Goal: Task Accomplishment & Management: Manage account settings

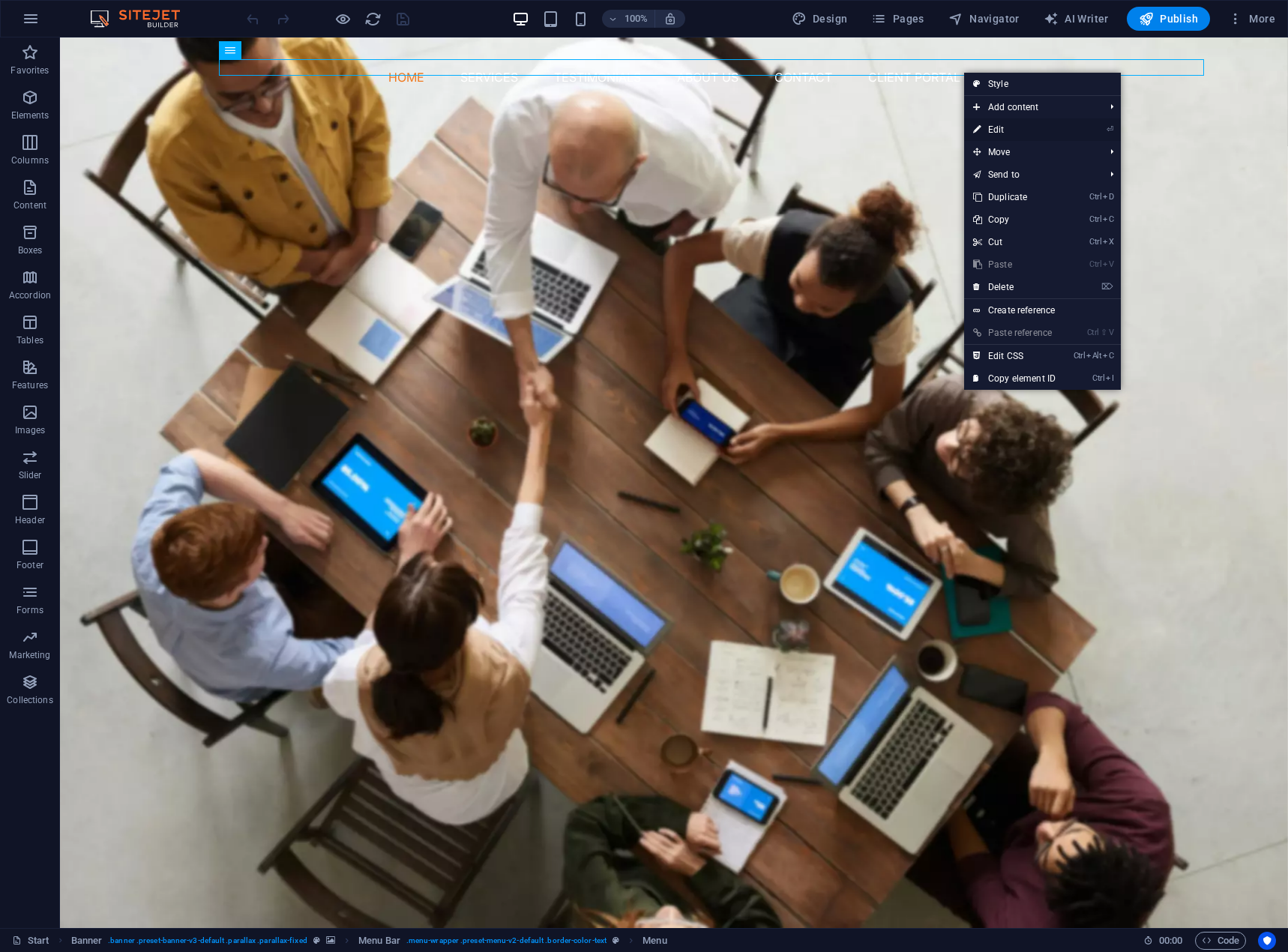
click at [1003, 129] on link "⏎ Edit" at bounding box center [1013, 129] width 100 height 23
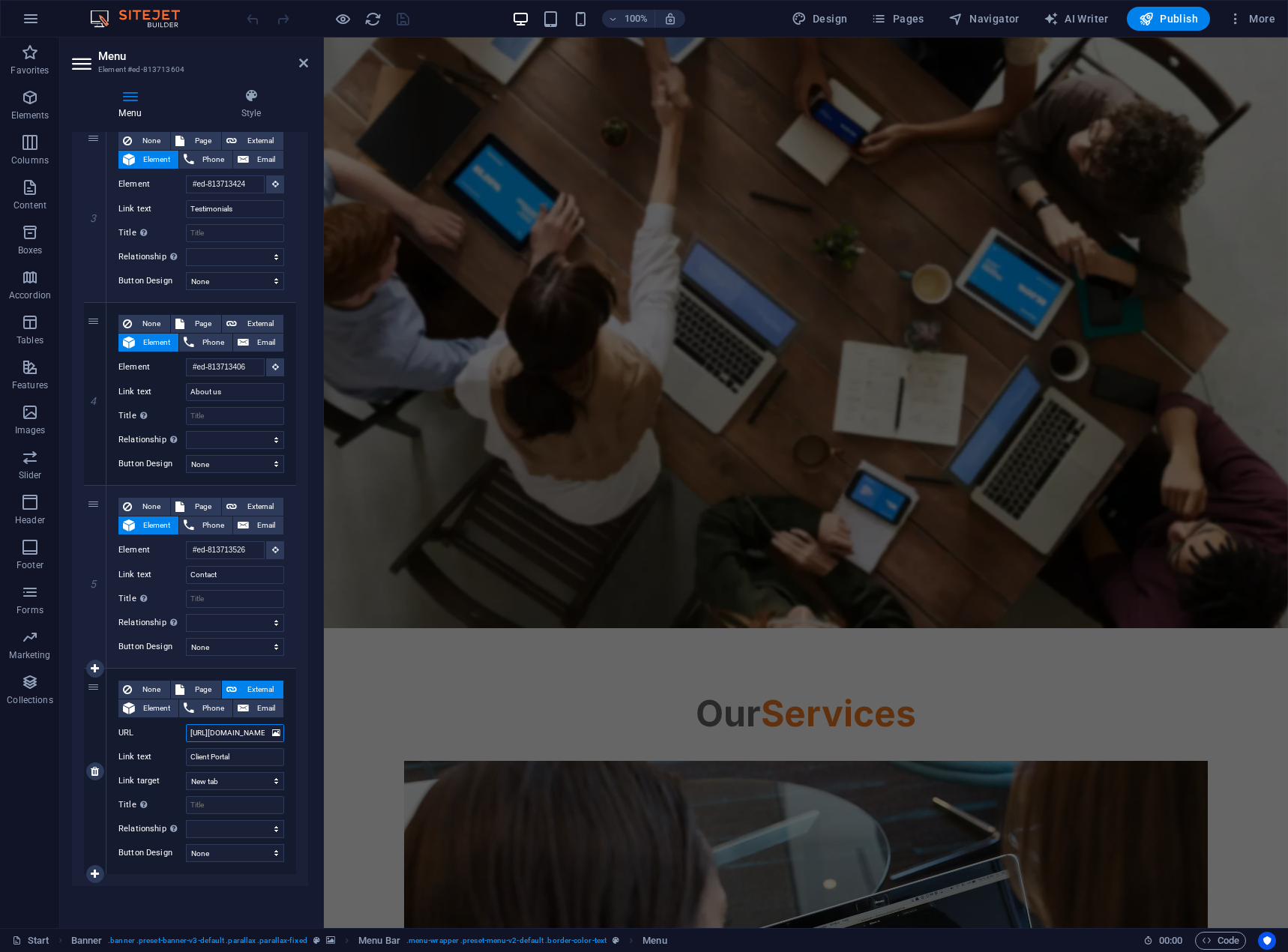
scroll to position [0, 40]
drag, startPoint x: 513, startPoint y: 771, endPoint x: 355, endPoint y: 732, distance: 162.7
click at [224, 733] on input "[URL][DOMAIN_NAME]" at bounding box center [235, 733] width 98 height 18
drag, startPoint x: 224, startPoint y: 733, endPoint x: 143, endPoint y: 741, distance: 81.4
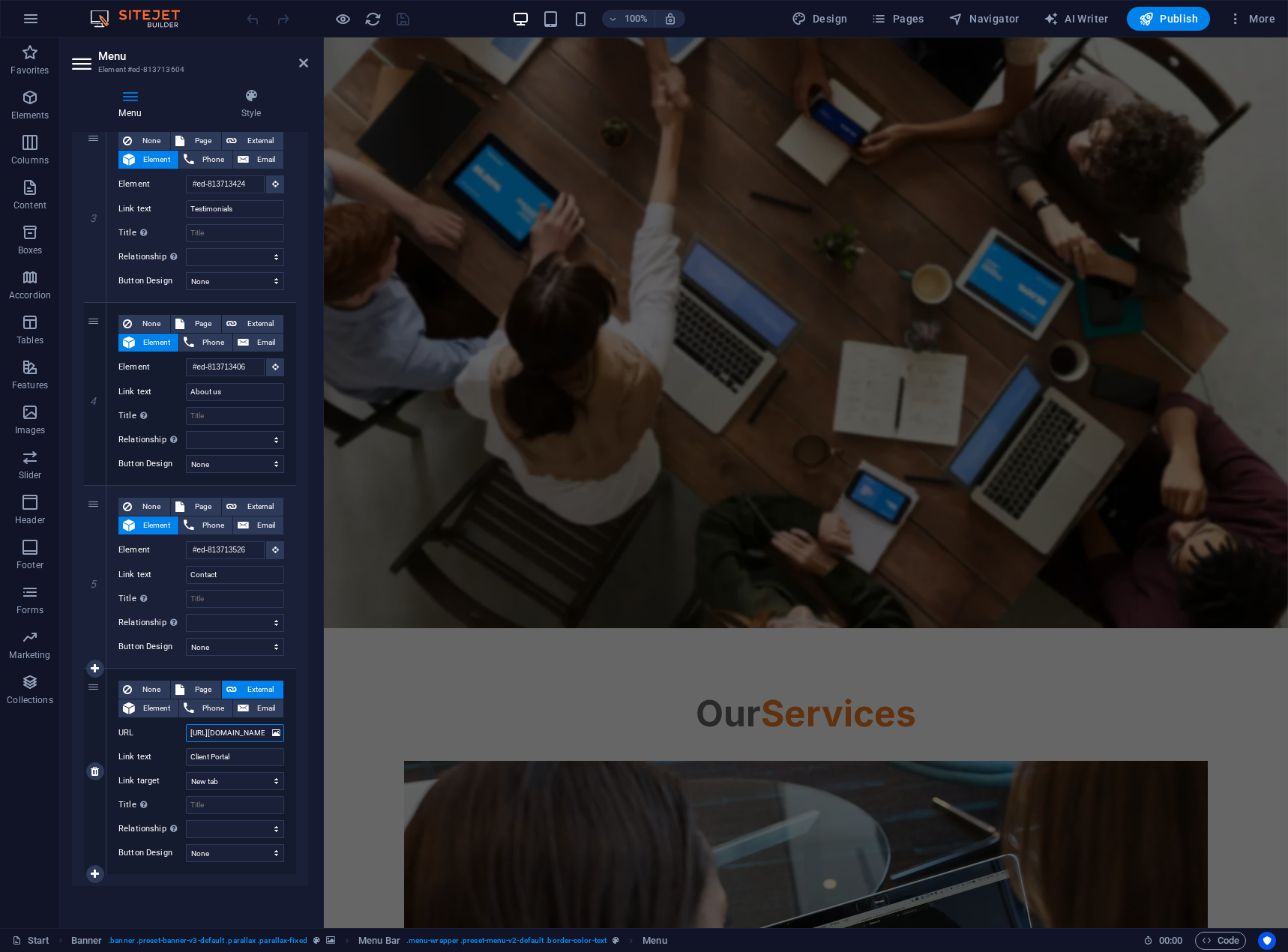
click at [143, 741] on div "URL https://portal.nspireitsolutions.ca" at bounding box center [201, 733] width 166 height 18
type input "al.nspireitsolutions.ca"
select select
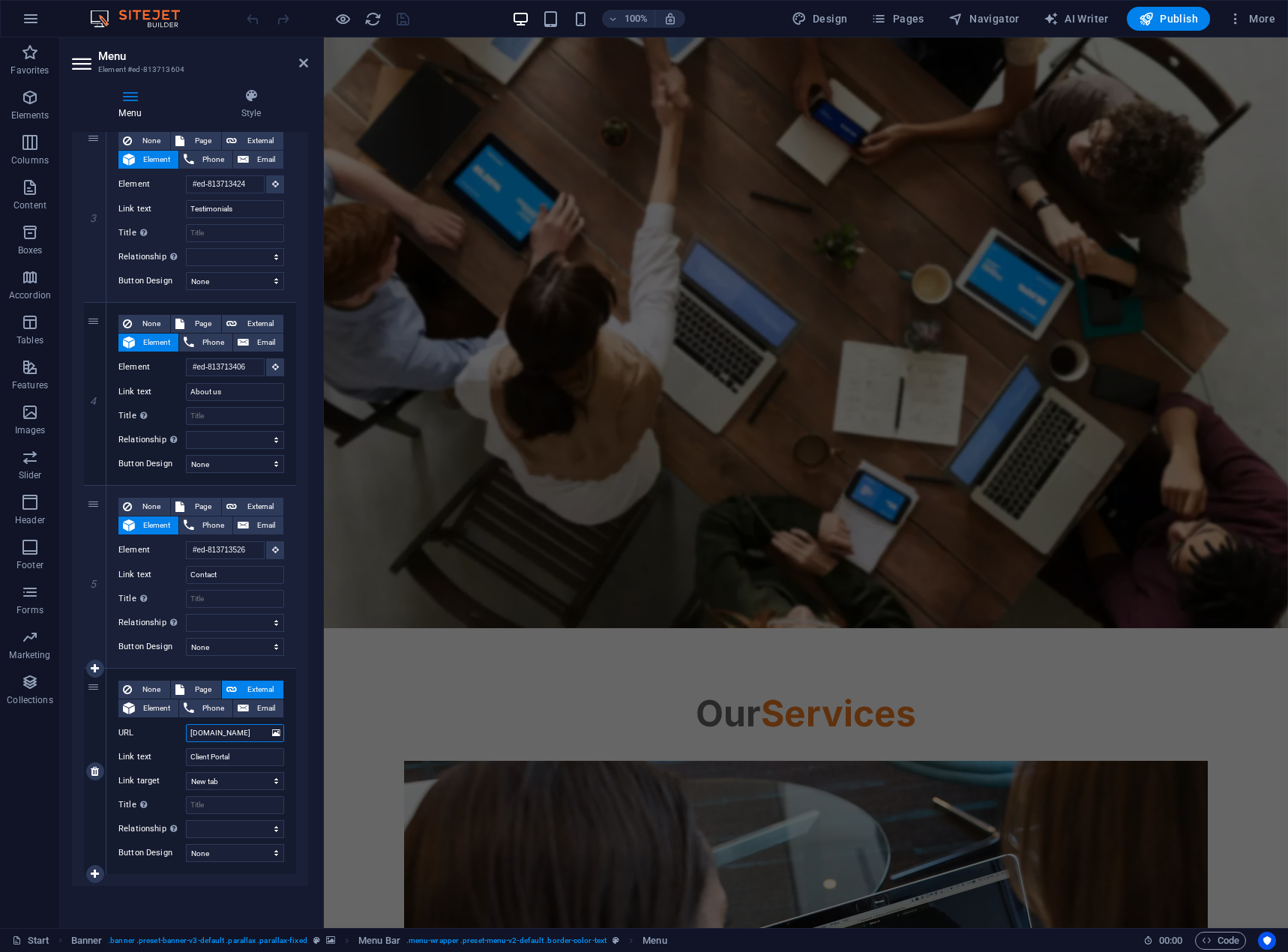
select select
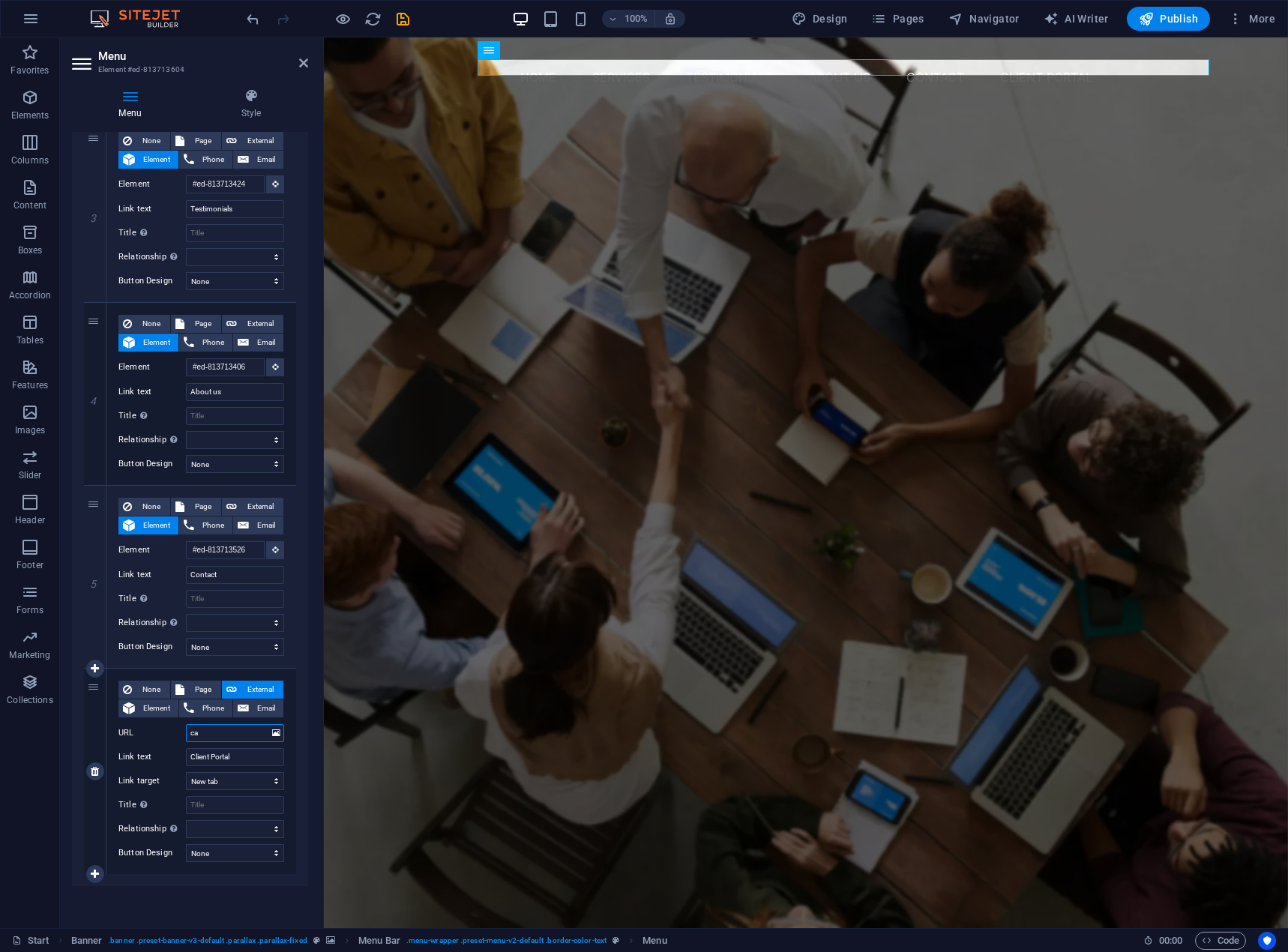
type input "a"
select select
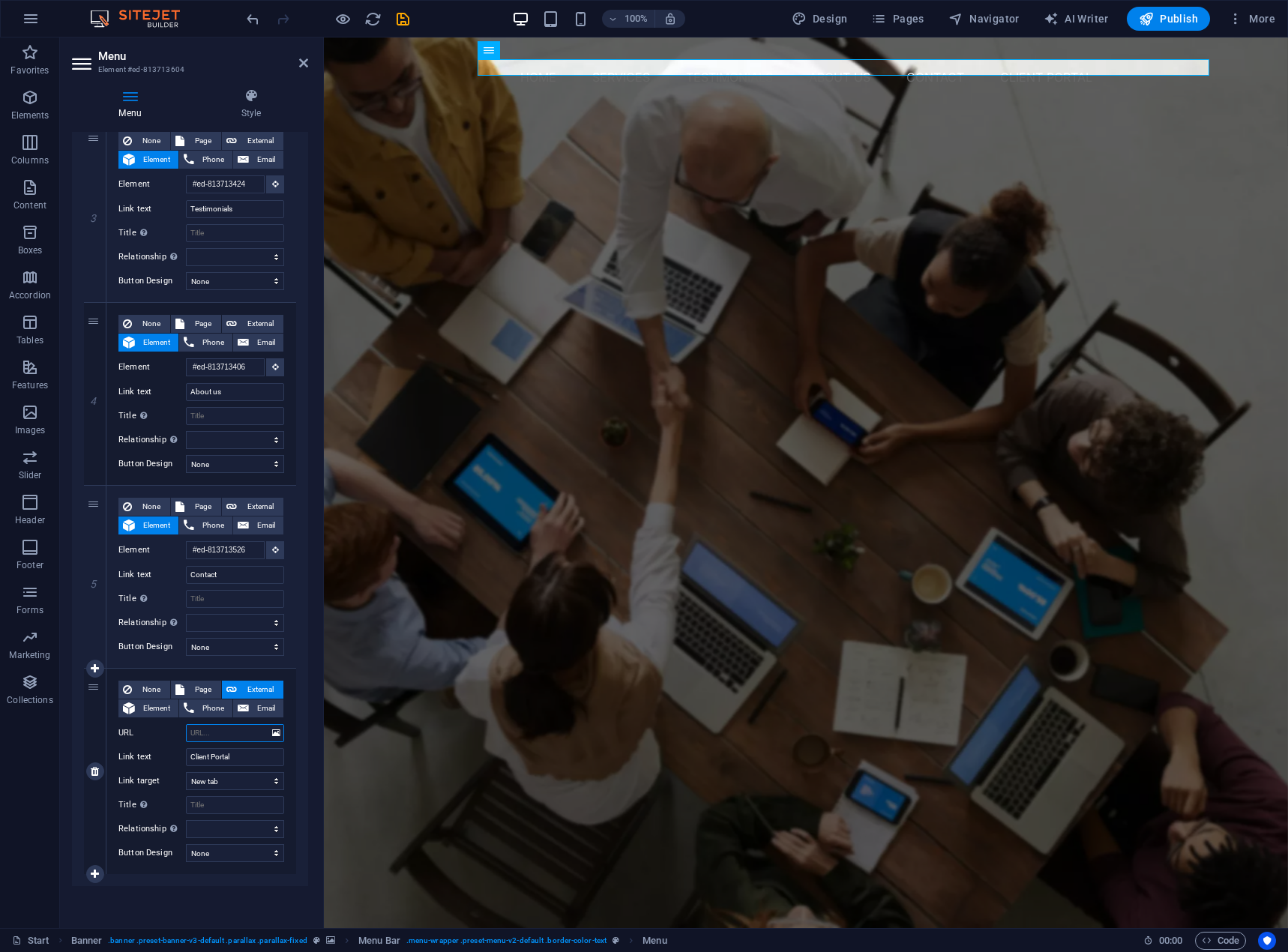
select select
paste input "[URL][DOMAIN_NAME]"
type input "[URL][DOMAIN_NAME]"
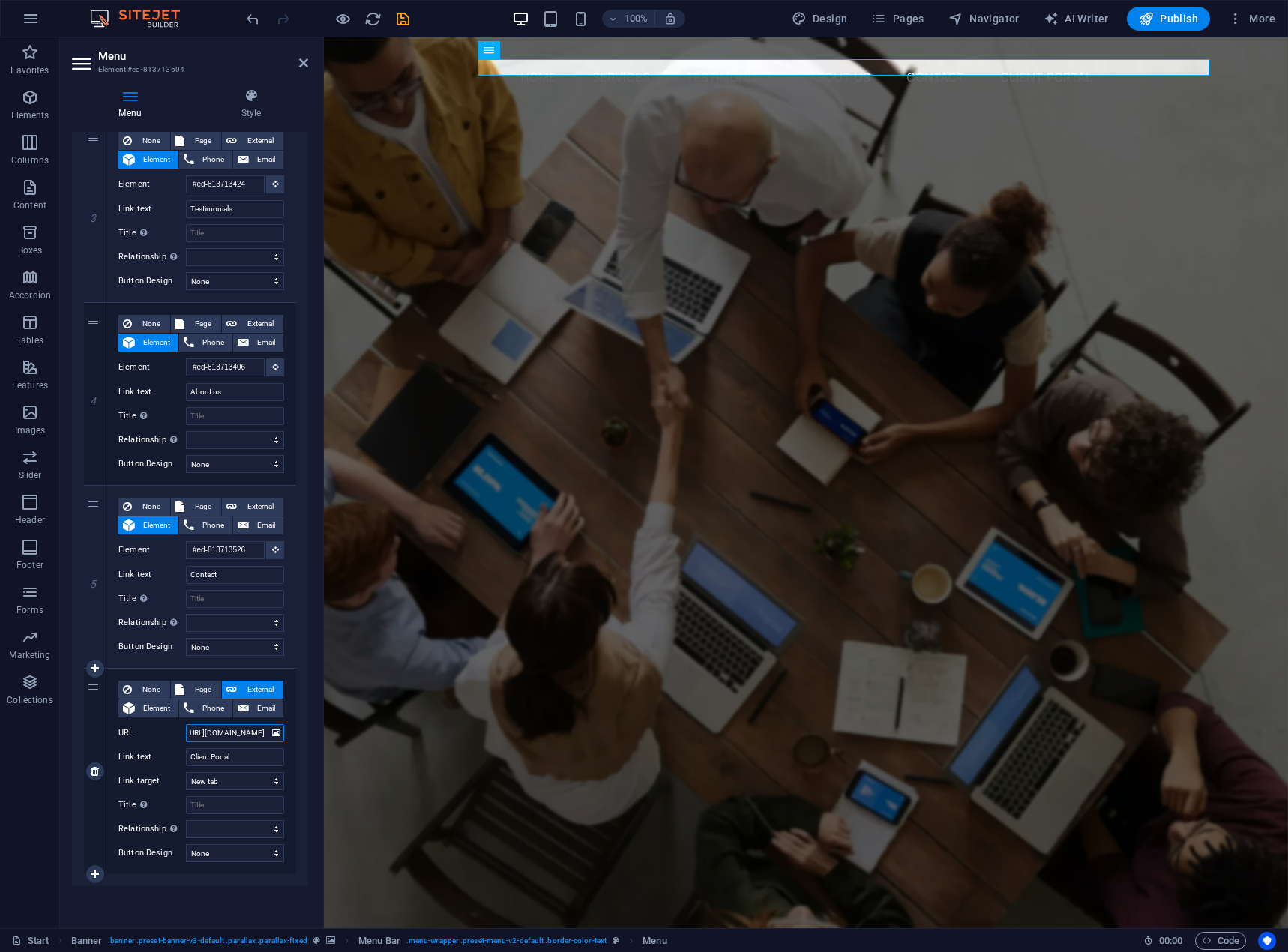
select select
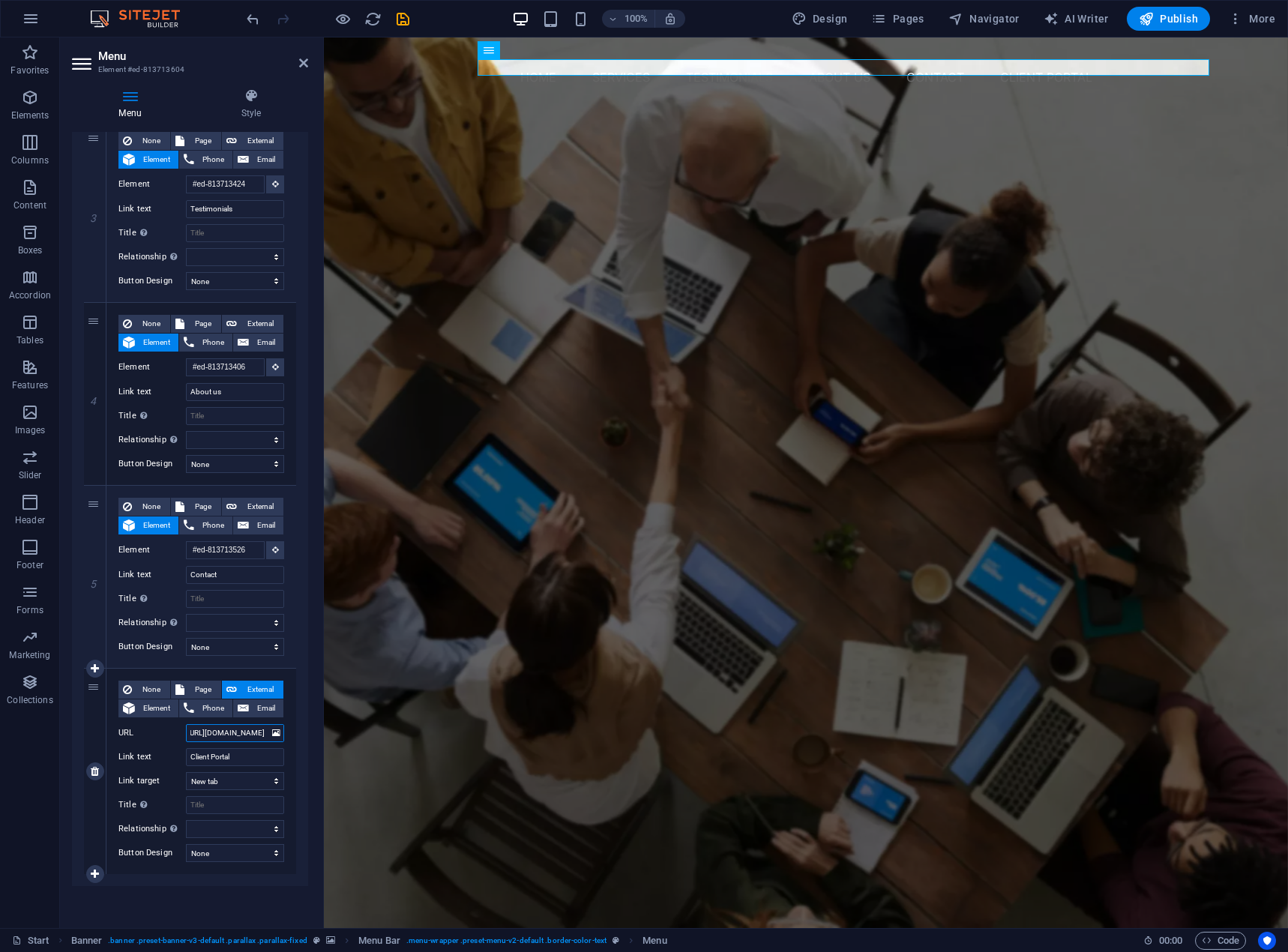
select select
type input "[URL][DOMAIN_NAME]"
click at [406, 17] on icon "save" at bounding box center [402, 19] width 17 height 17
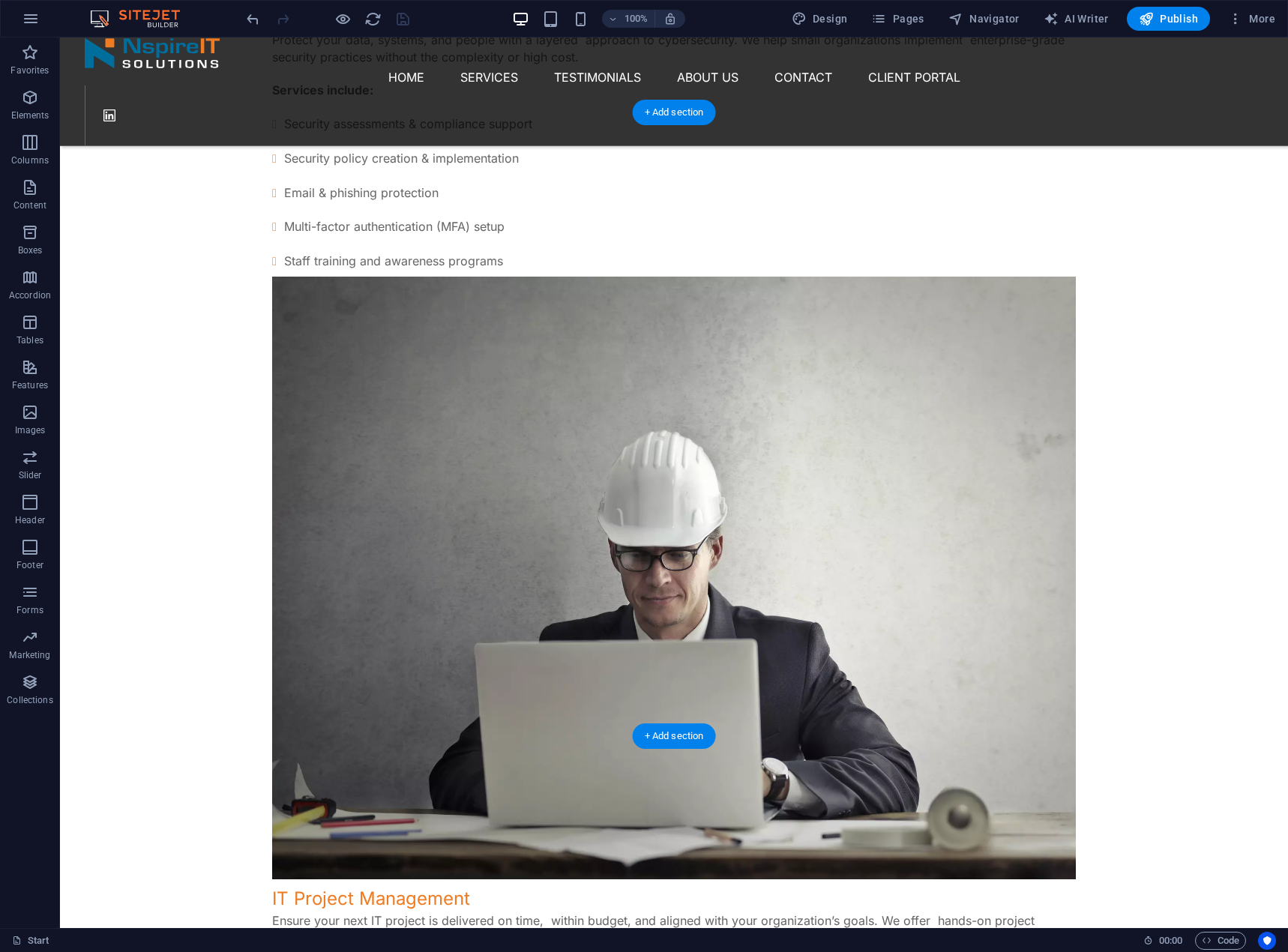
scroll to position [3481, 0]
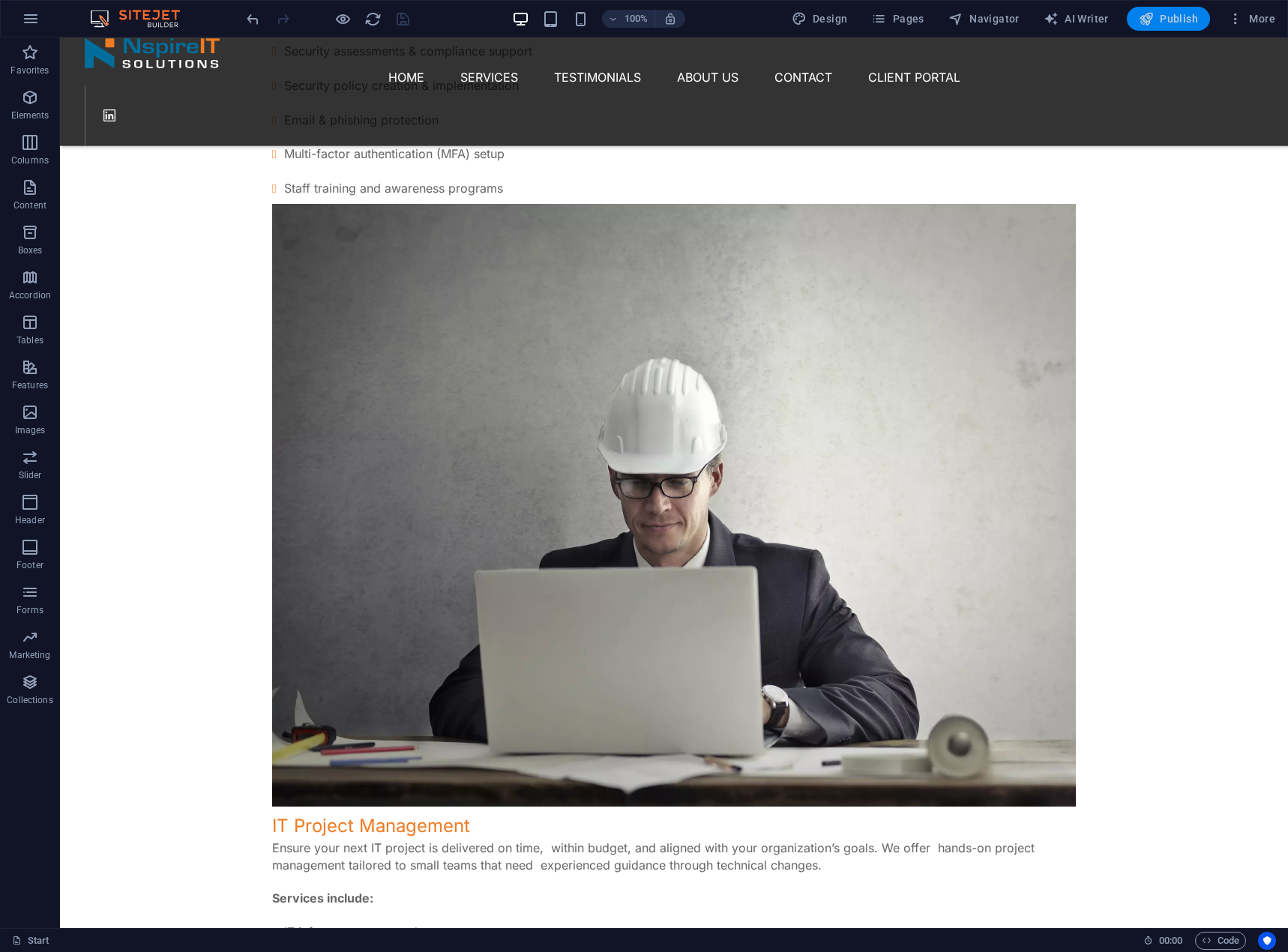
click at [1175, 21] on span "Publish" at bounding box center [1169, 18] width 60 height 15
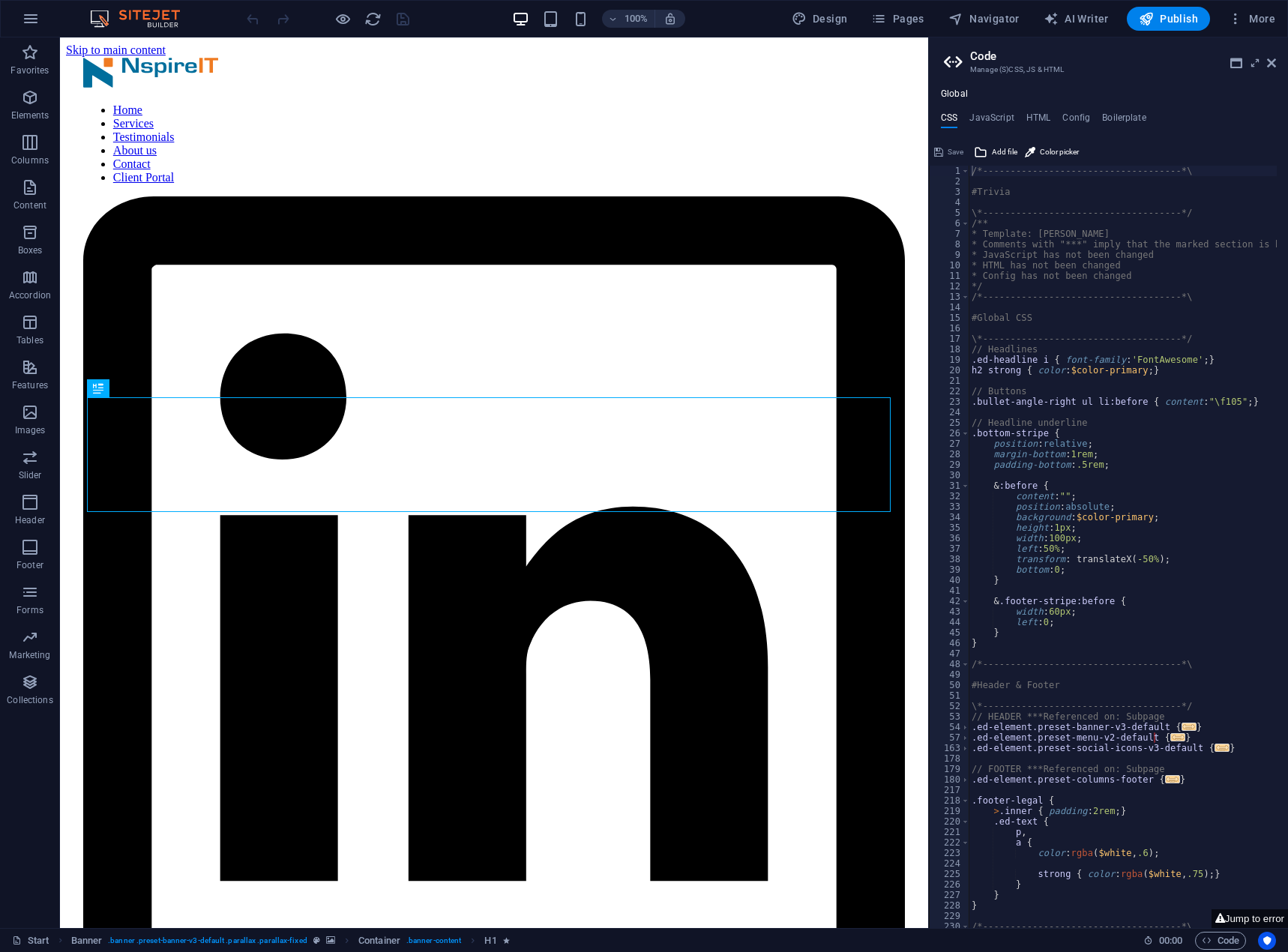
type textarea "/*------------------------------------*\"
click at [1271, 66] on icon at bounding box center [1271, 63] width 9 height 12
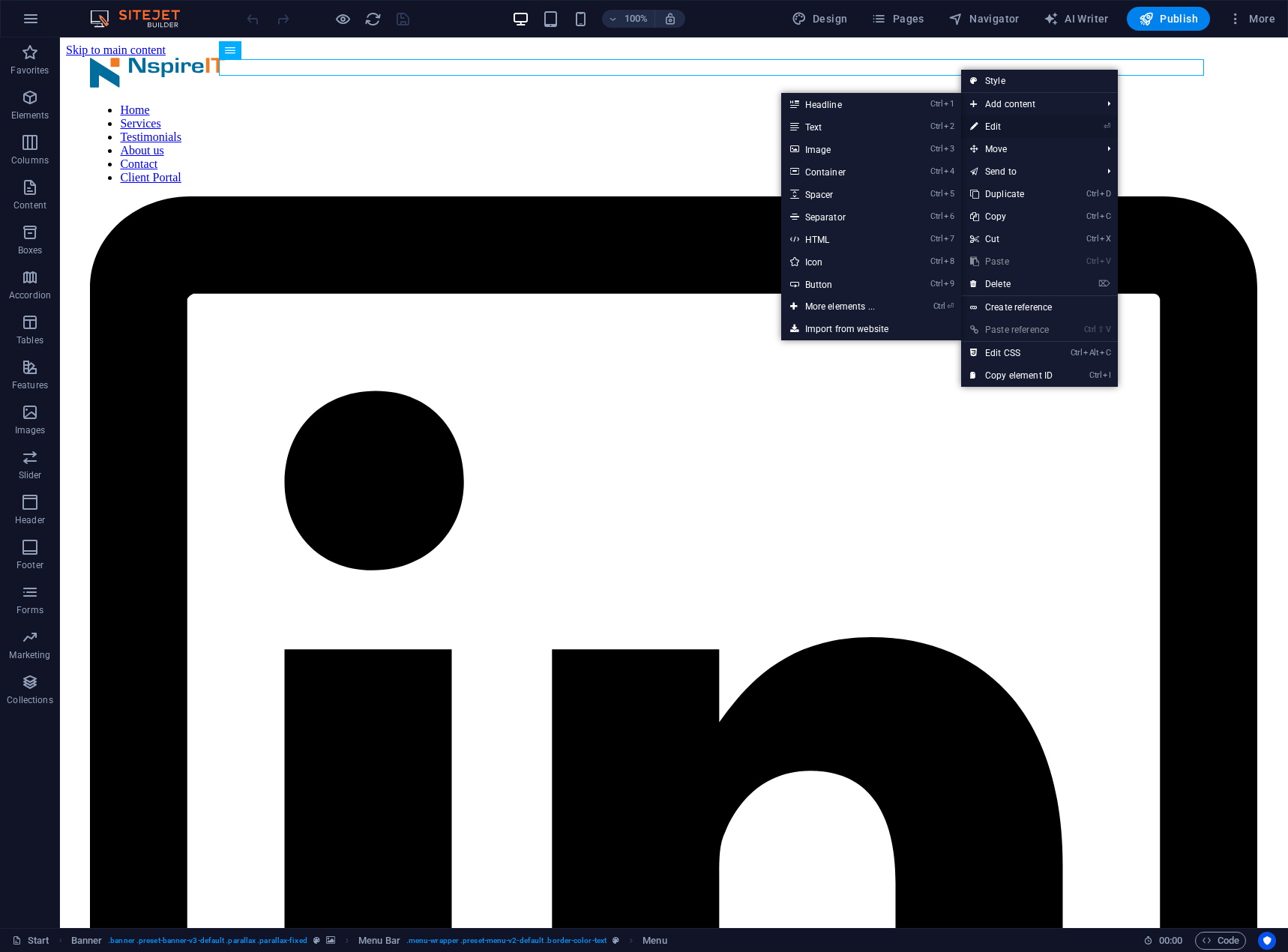
click at [993, 125] on link "⏎ Edit" at bounding box center [1011, 126] width 100 height 23
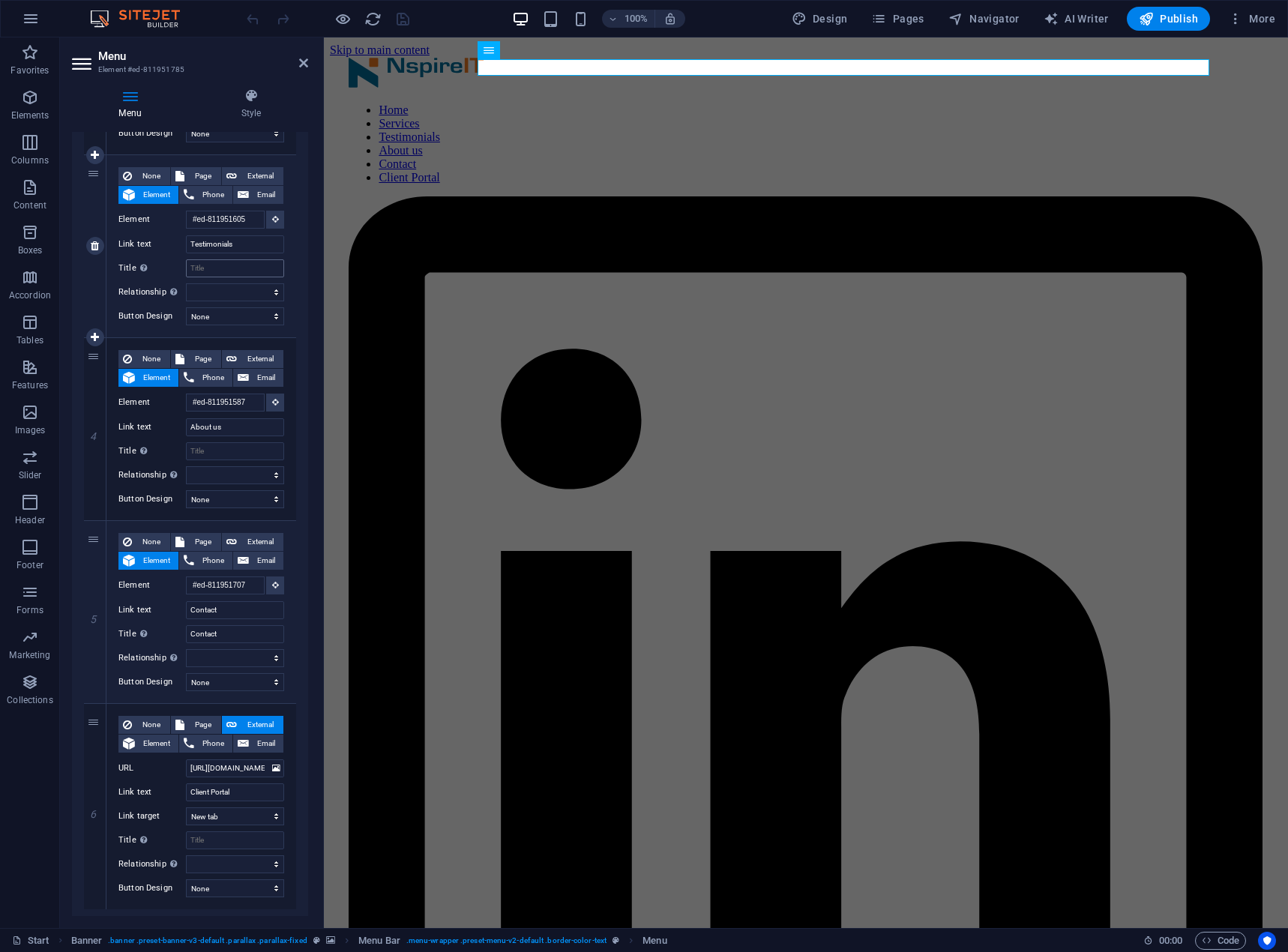
scroll to position [520, 0]
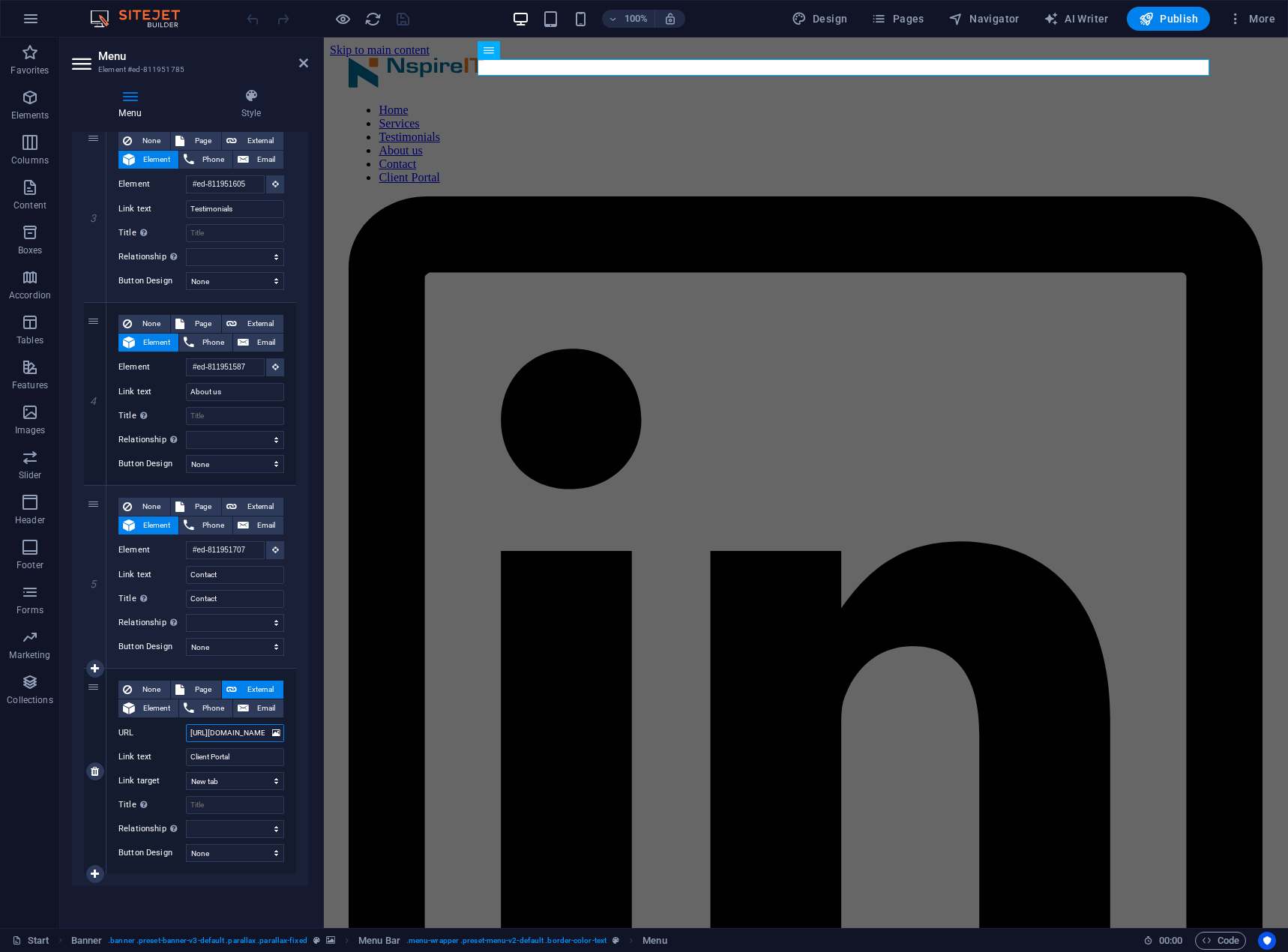
click at [191, 732] on input "[URL][DOMAIN_NAME]" at bounding box center [235, 733] width 98 height 18
drag, startPoint x: 515, startPoint y: 770, endPoint x: 380, endPoint y: 735, distance: 139.5
click at [215, 739] on input "[URL][DOMAIN_NAME]" at bounding box center [235, 733] width 98 height 18
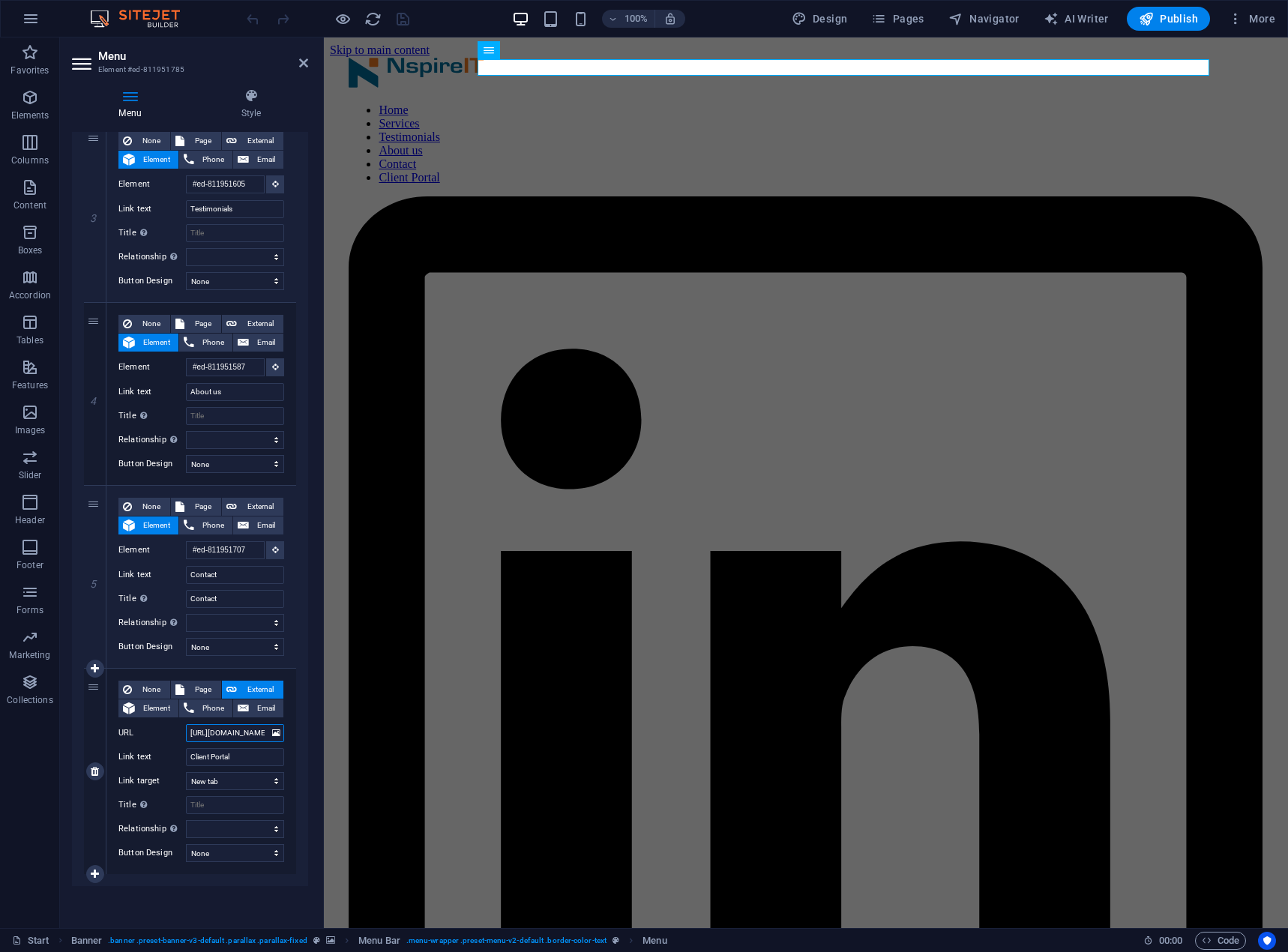
click at [215, 739] on input "[URL][DOMAIN_NAME]" at bounding box center [235, 733] width 98 height 18
click at [218, 735] on input "[URL][DOMAIN_NAME]" at bounding box center [235, 733] width 98 height 18
drag, startPoint x: 218, startPoint y: 735, endPoint x: 309, endPoint y: 743, distance: 91.4
click at [309, 743] on div "Menu Style Menu Auto Custom Create custom menu items for this menu. Recommended…" at bounding box center [190, 502] width 261 height 852
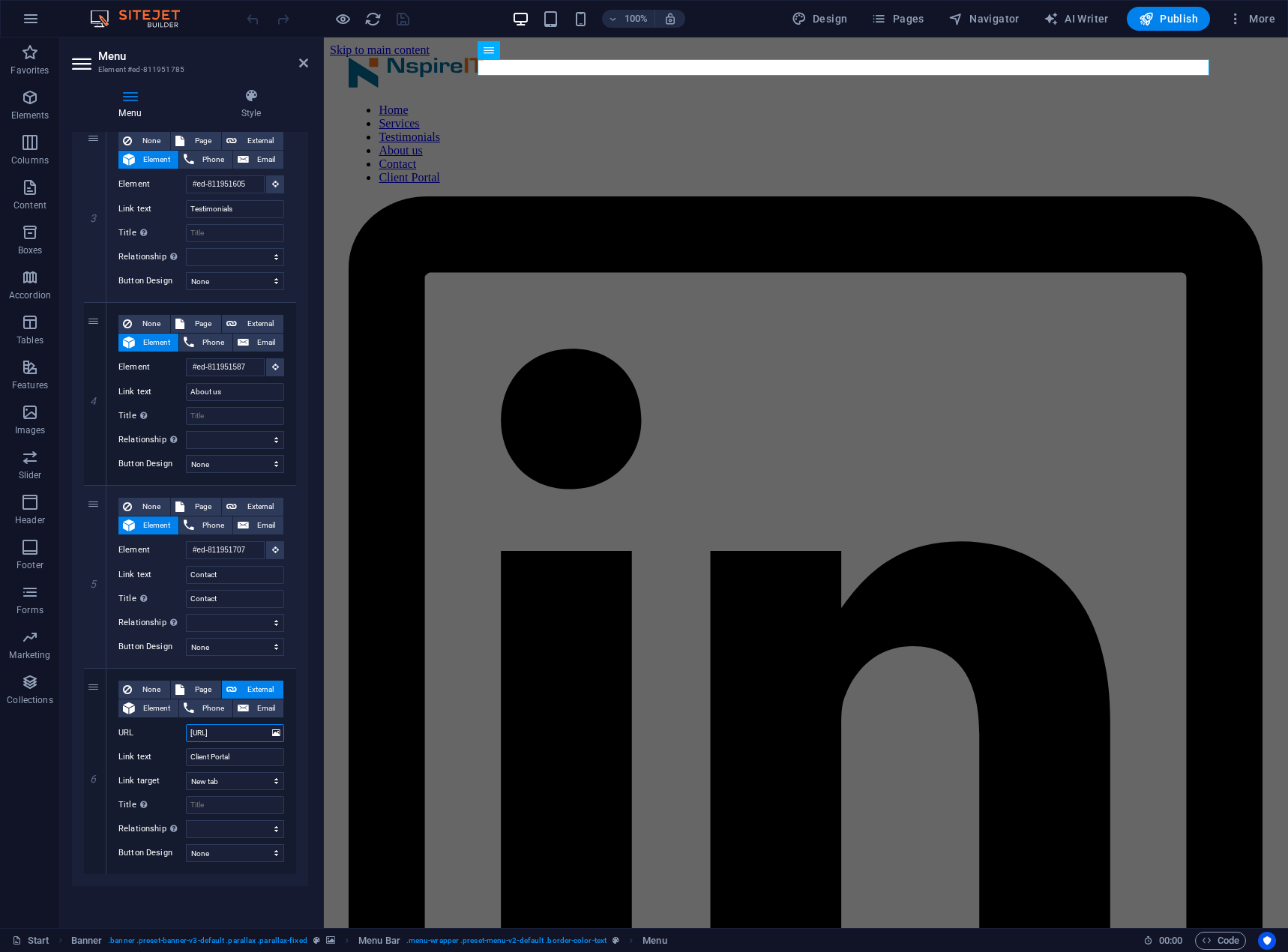
scroll to position [0, 0]
type input "https://"
select select
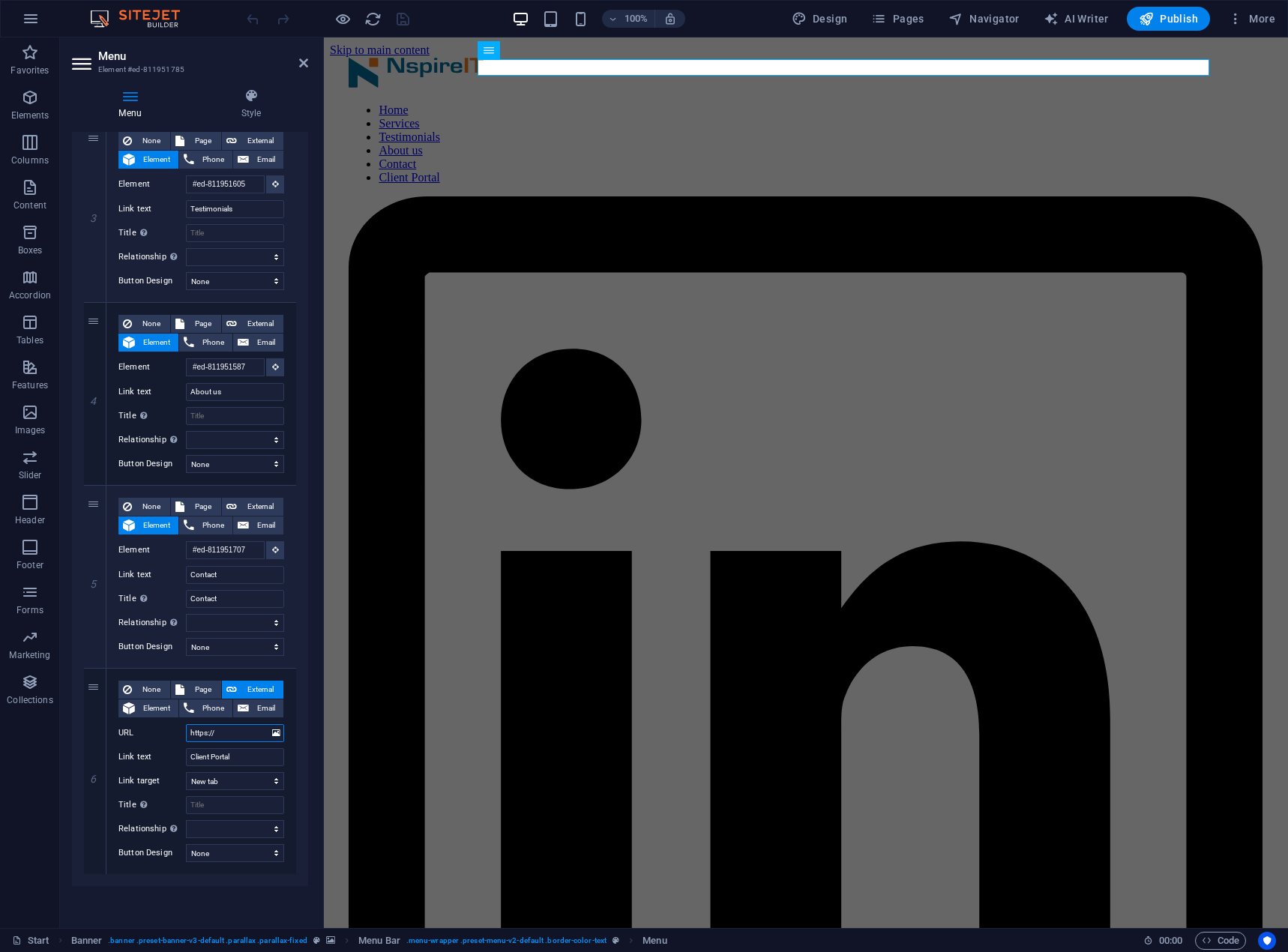
select select
type input "h"
select select
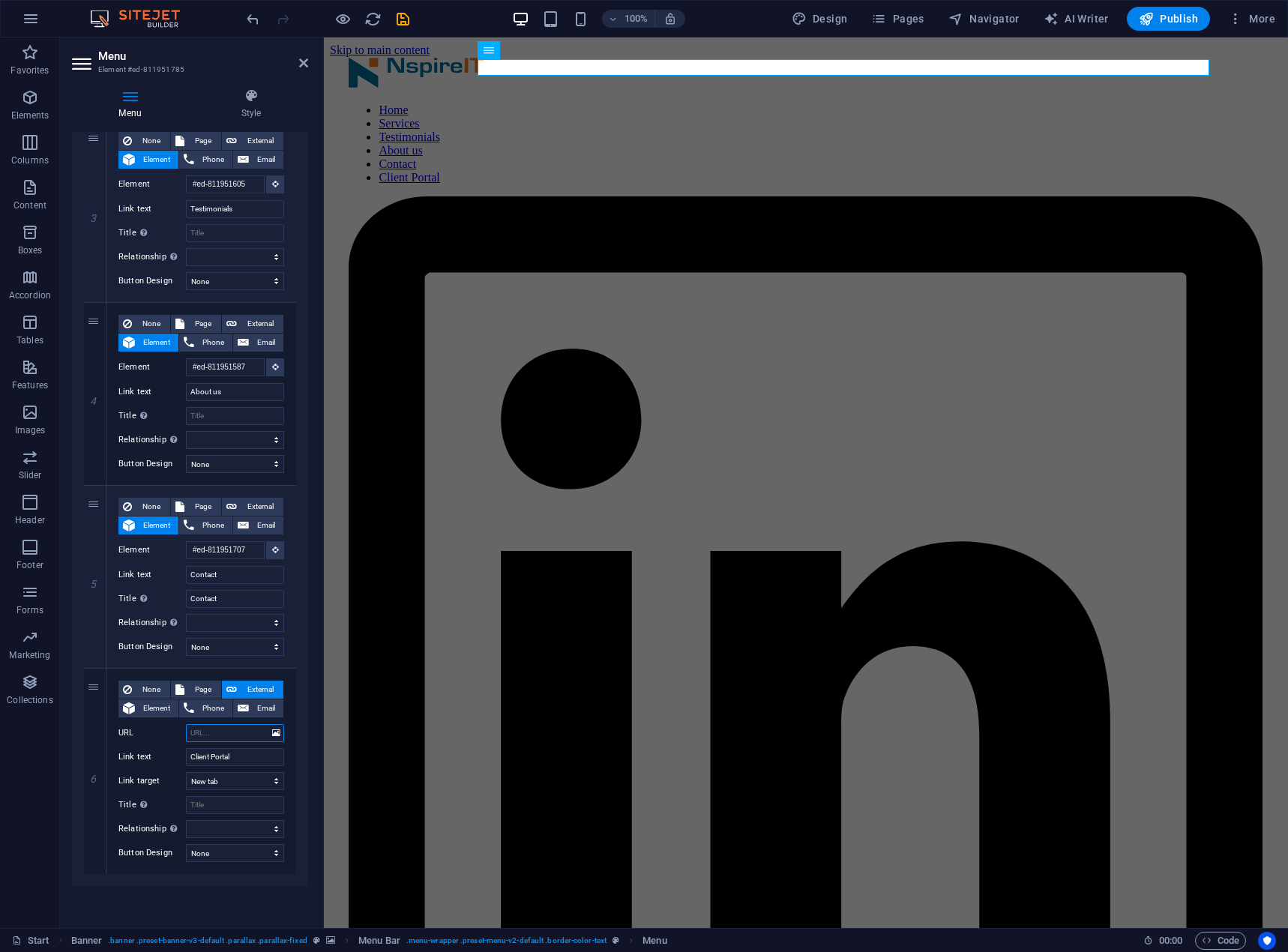
select select
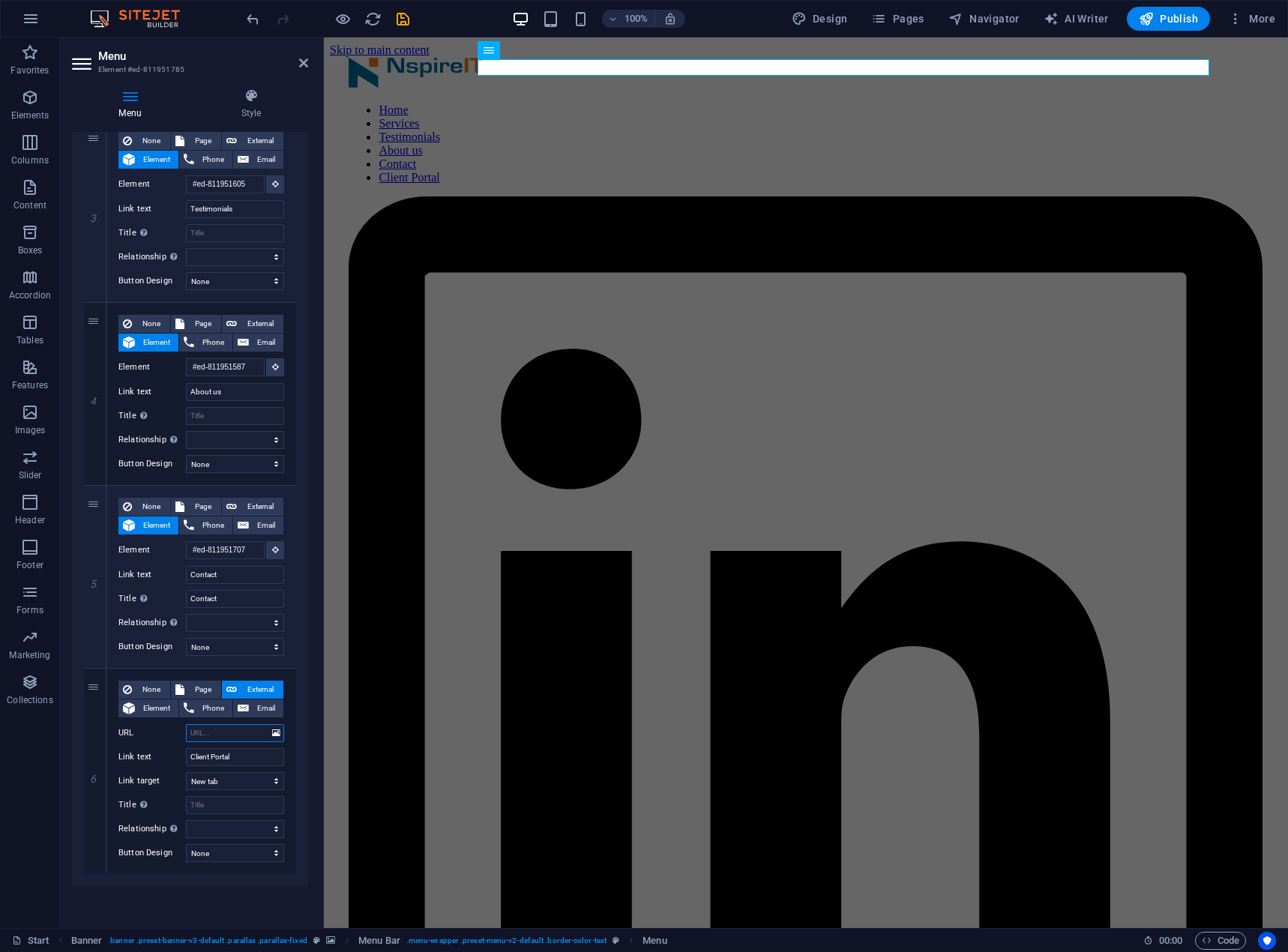
paste input "[URL][DOMAIN_NAME]"
type input "[URL][DOMAIN_NAME]"
select select
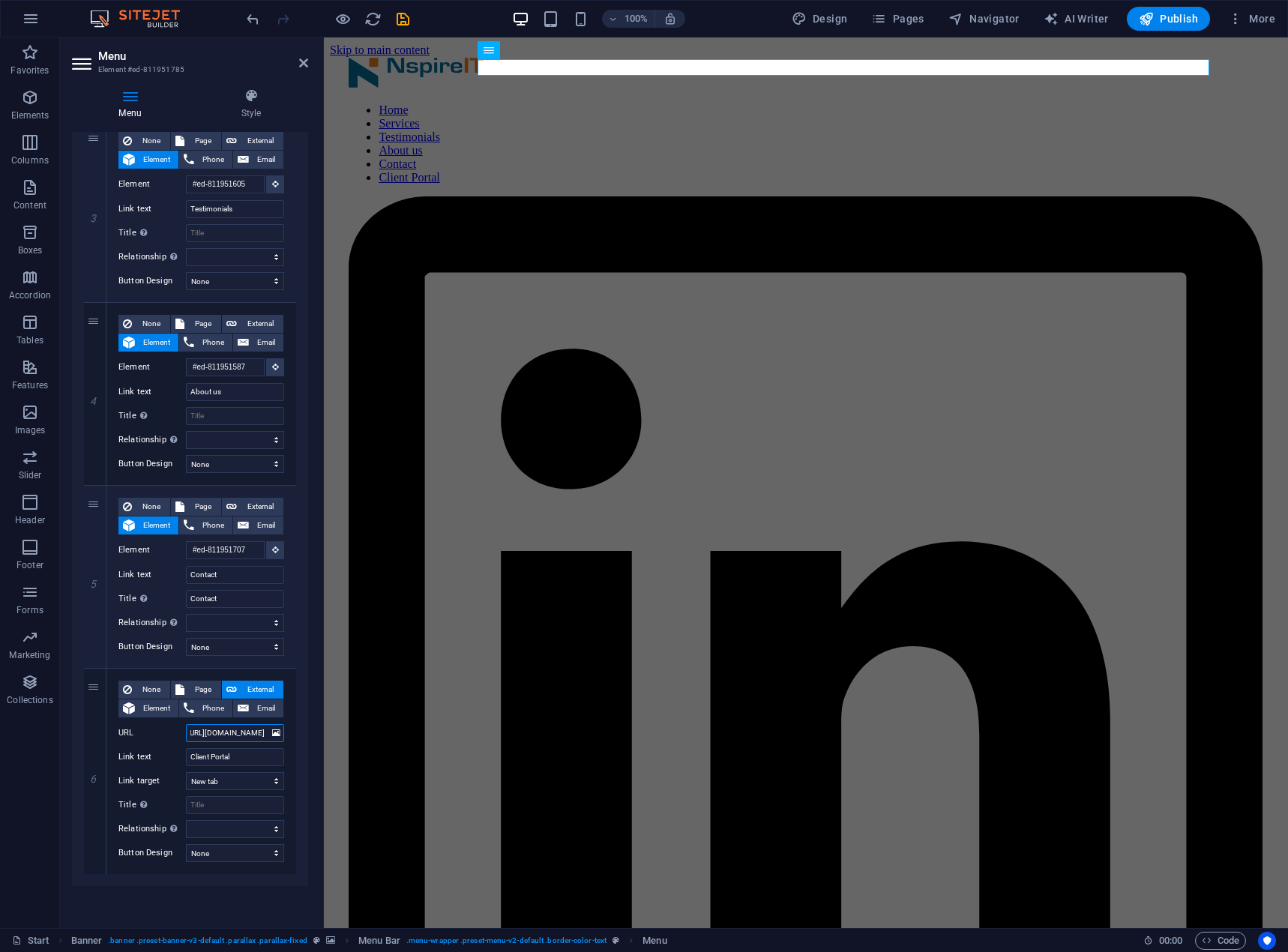
select select
type input "[URL][DOMAIN_NAME]"
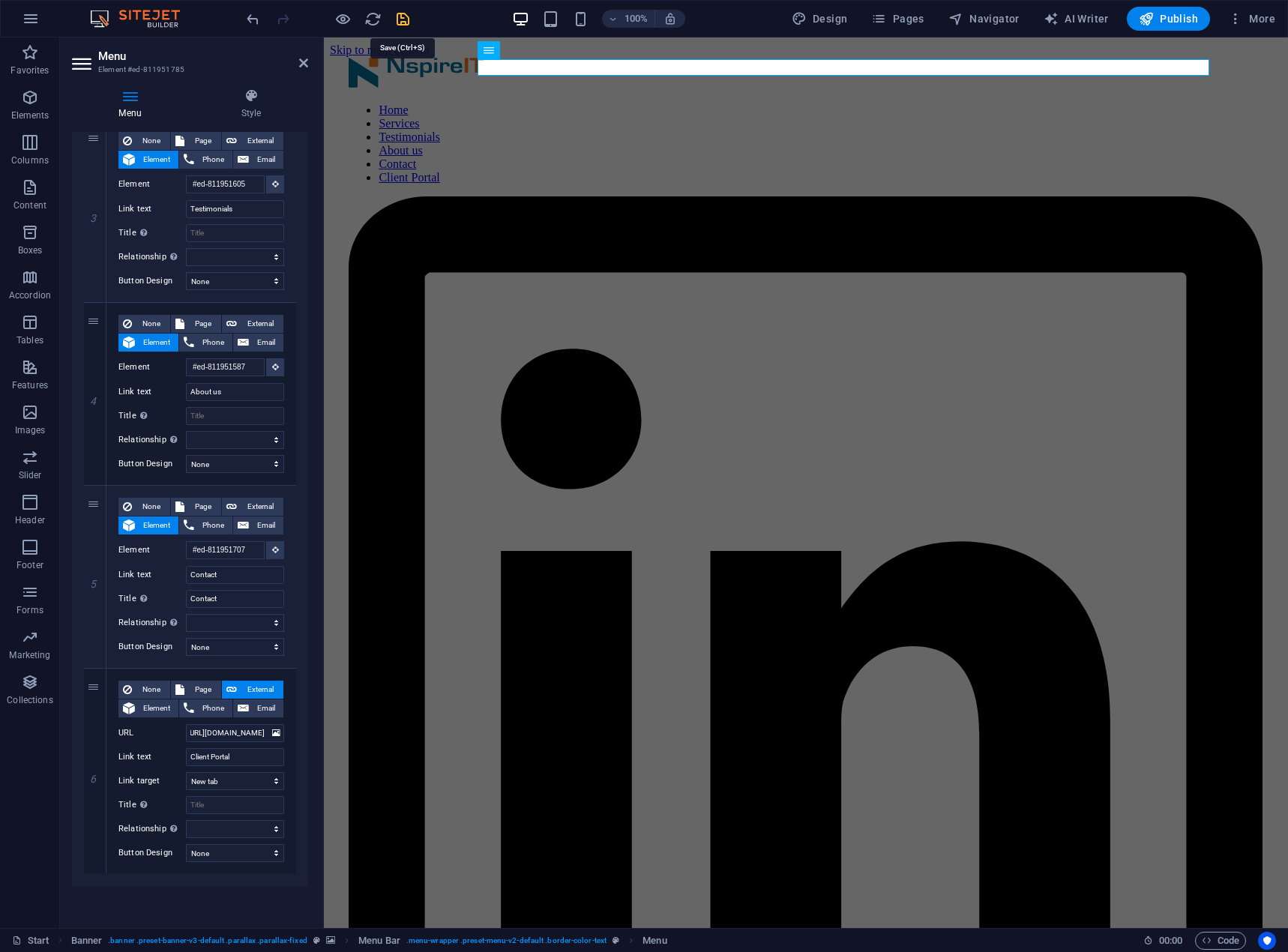
click at [402, 26] on icon "save" at bounding box center [402, 19] width 17 height 17
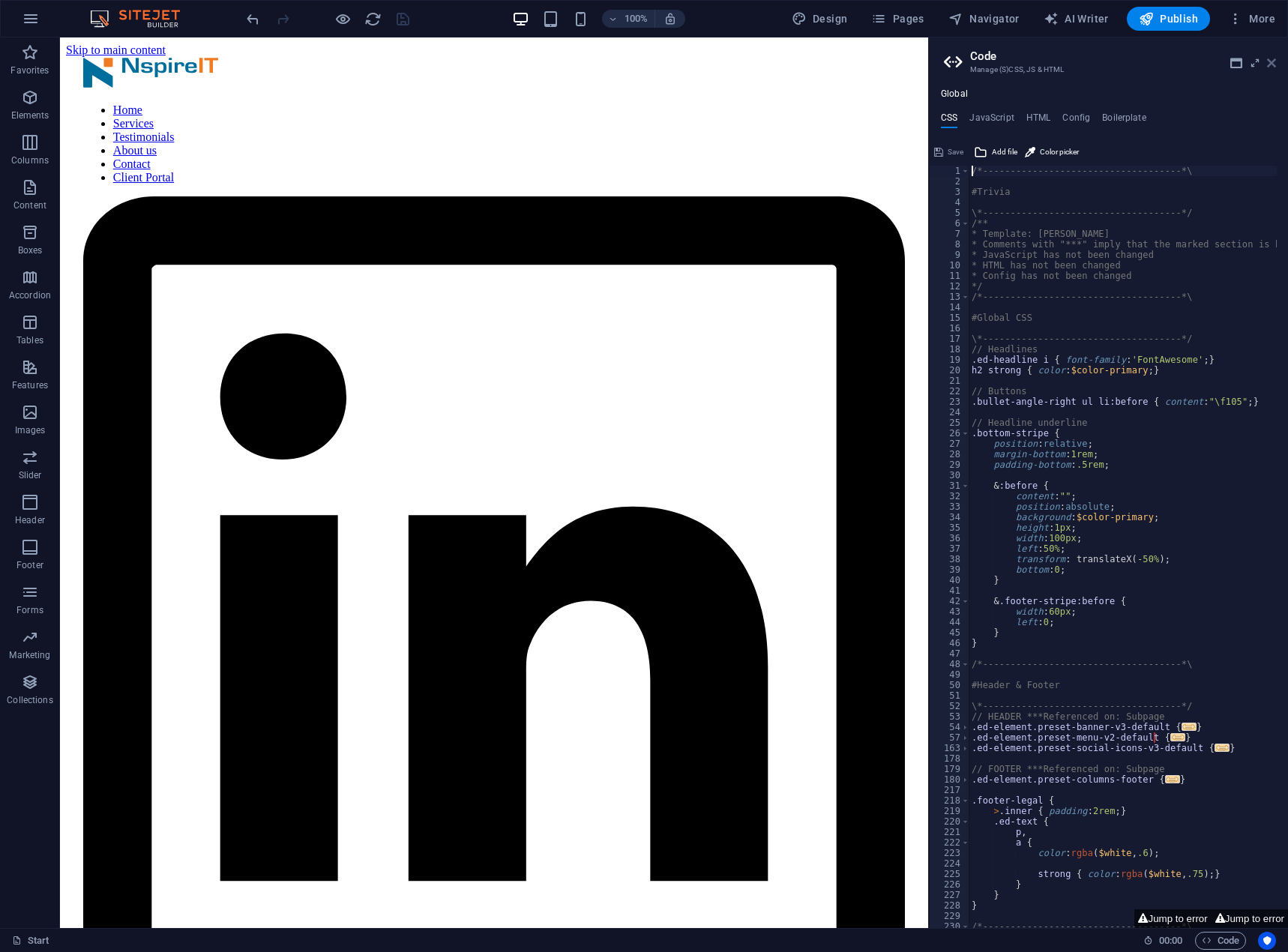
click at [1274, 65] on icon at bounding box center [1271, 63] width 9 height 12
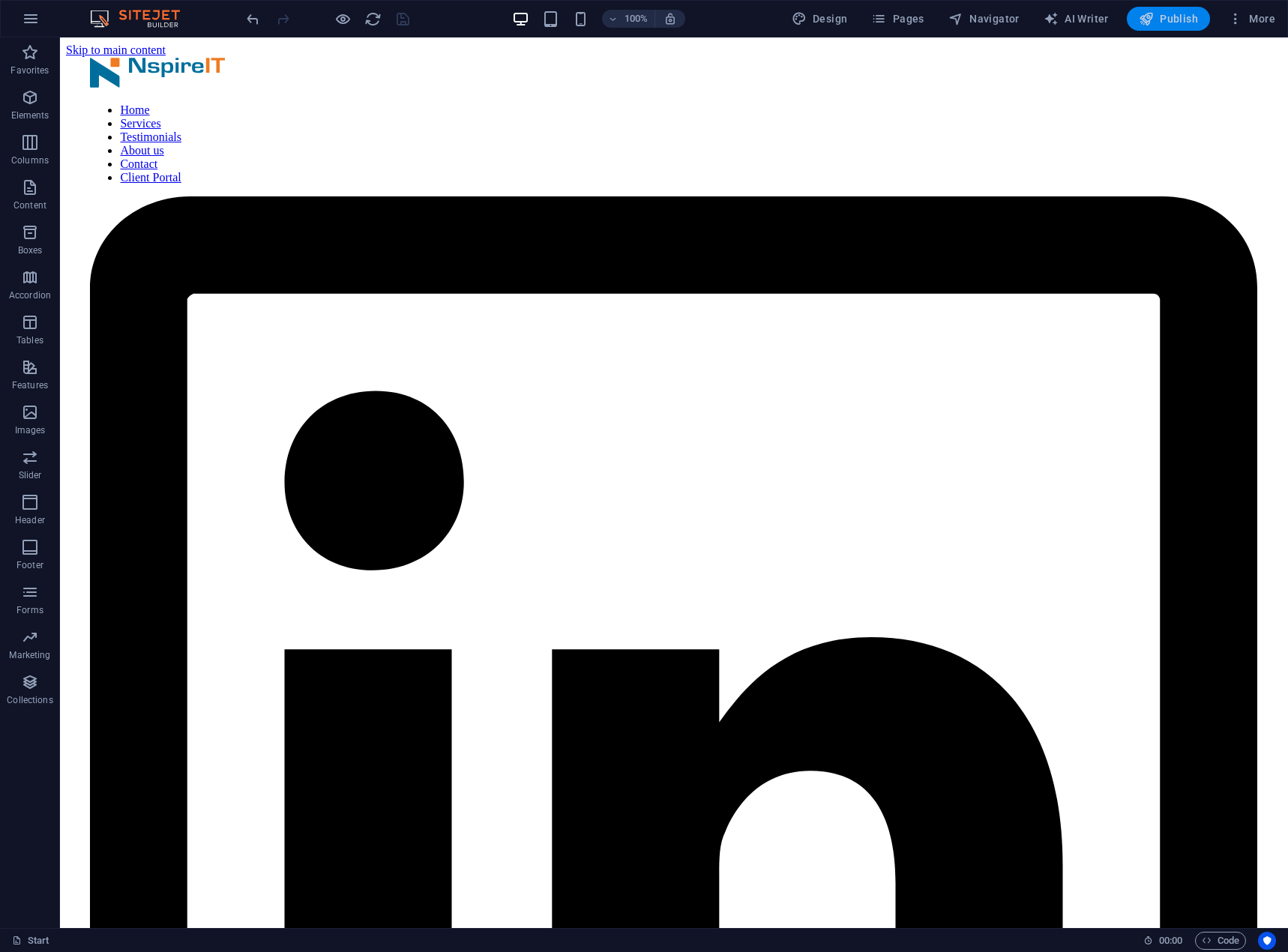
click at [1171, 23] on span "Publish" at bounding box center [1169, 18] width 60 height 15
